Goal: Complete application form

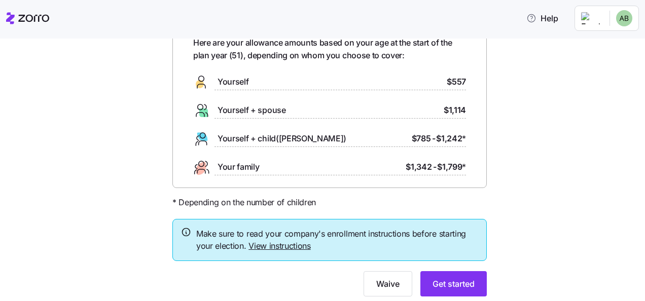
scroll to position [90, 0]
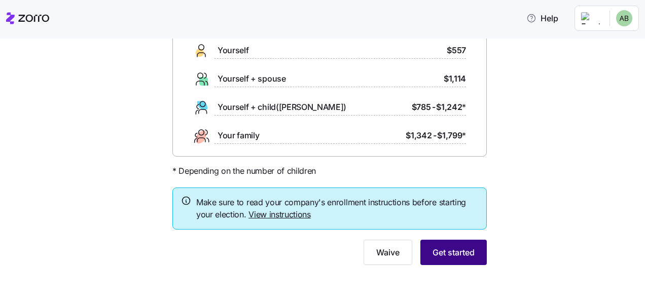
click at [450, 254] on span "Get started" at bounding box center [454, 252] width 42 height 12
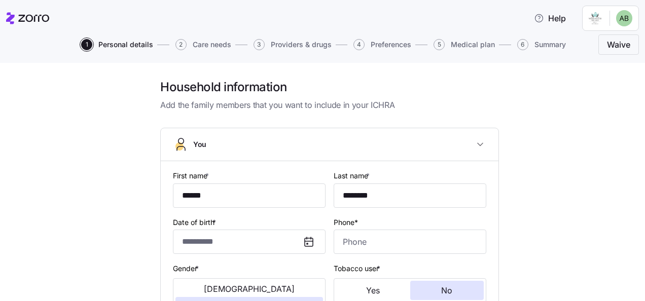
type input "**********"
type input "(574) 275-9144"
type input "US citizen"
type input "Married"
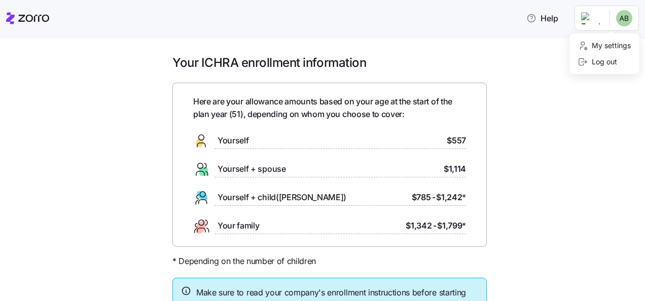
click at [625, 19] on html "Help Your ICHRA enrollment information Here are your allowance amounts based on…" at bounding box center [322, 147] width 645 height 295
click at [610, 63] on div "Log out" at bounding box center [598, 61] width 40 height 11
